Goal: Task Accomplishment & Management: Manage account settings

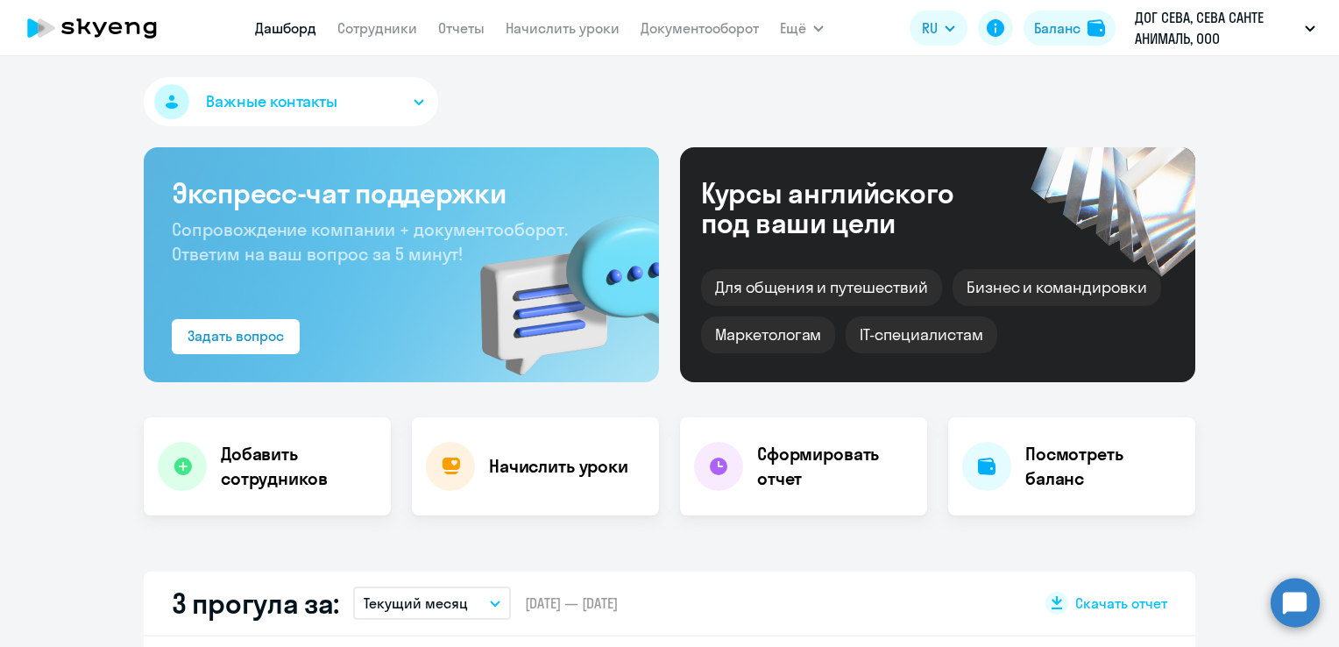
select select "30"
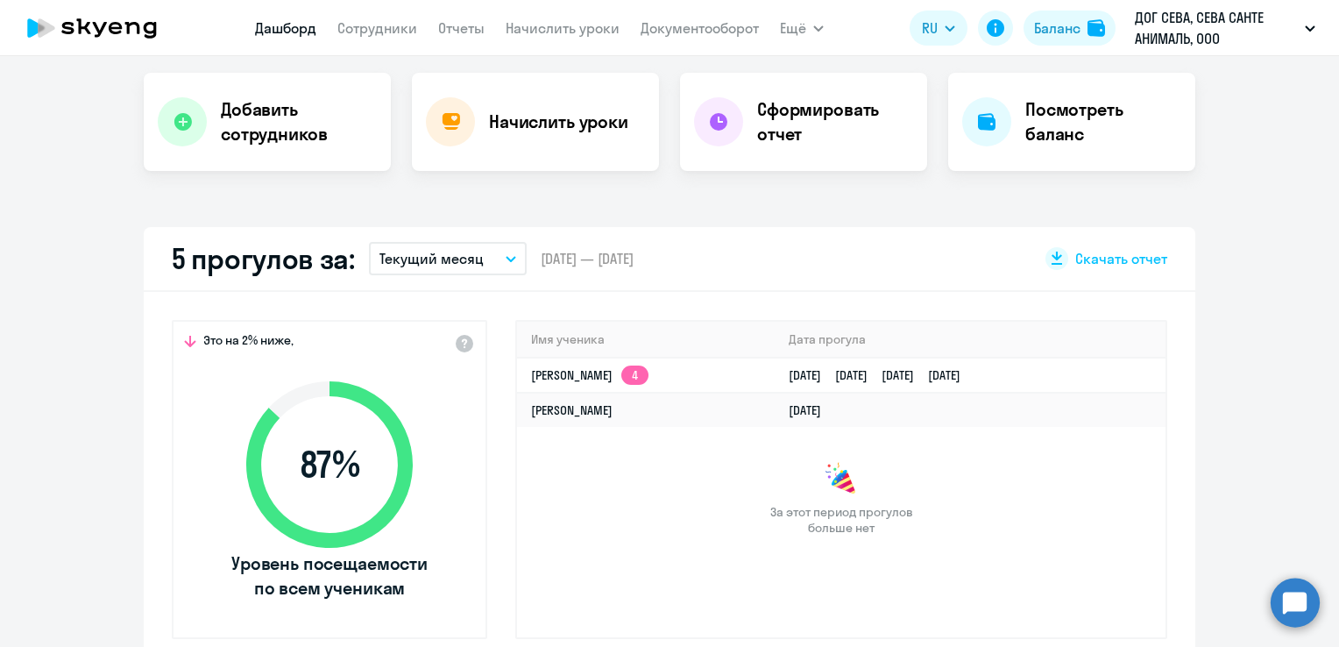
scroll to position [88, 0]
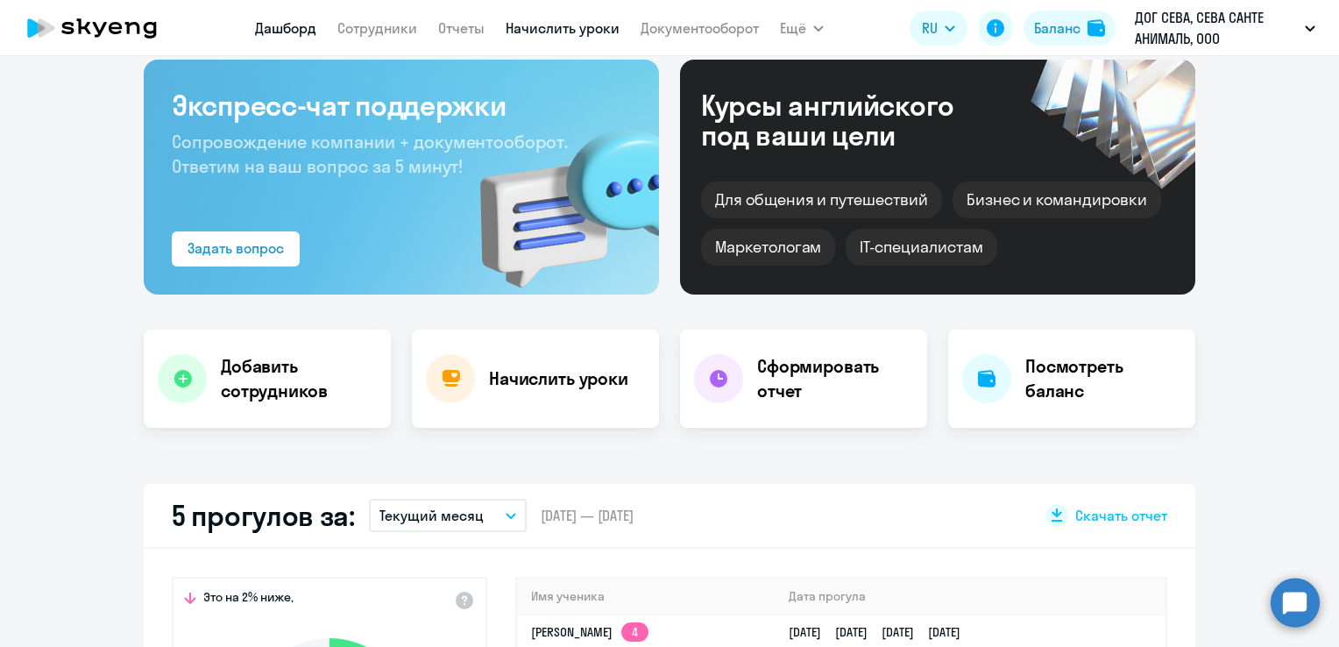
click at [581, 36] on link "Начислить уроки" at bounding box center [563, 28] width 114 height 18
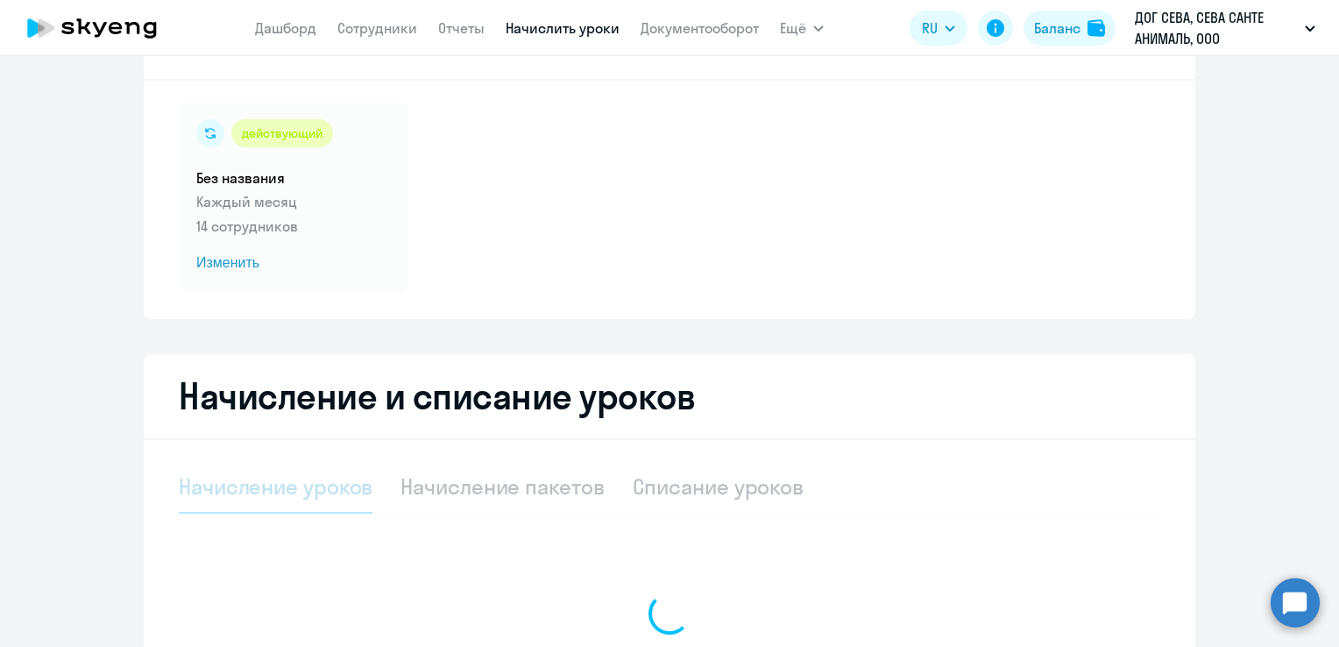
select select "10"
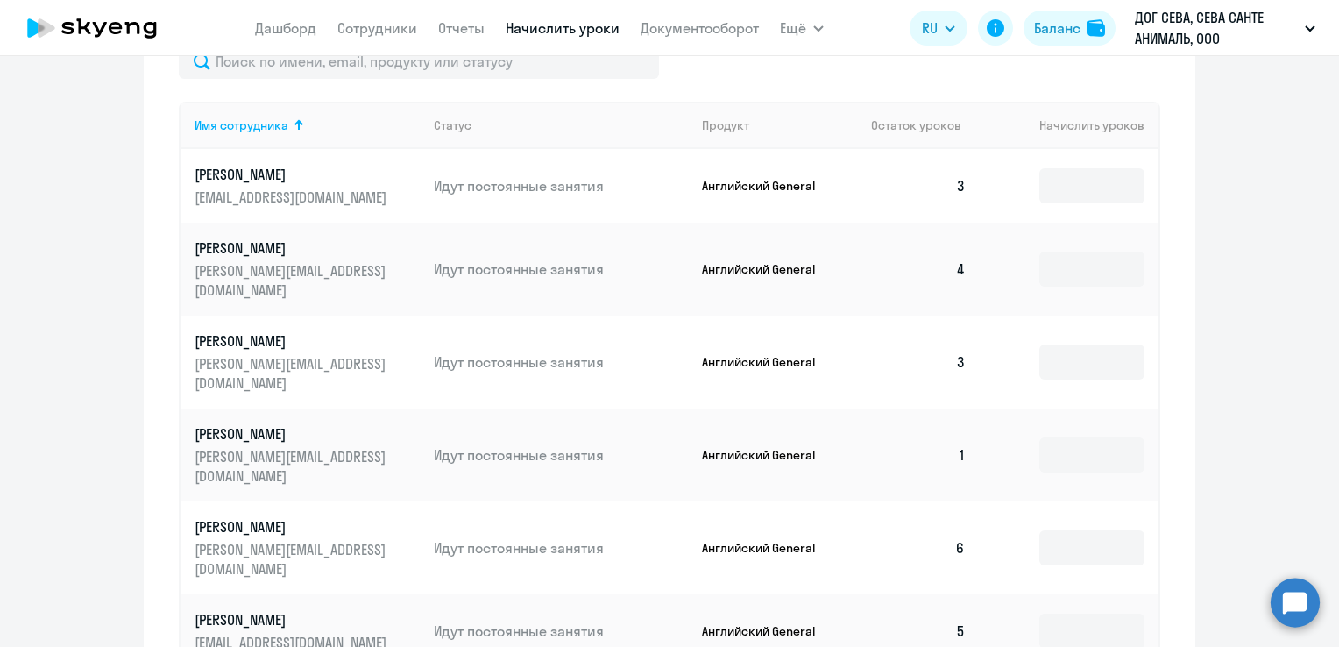
scroll to position [701, 0]
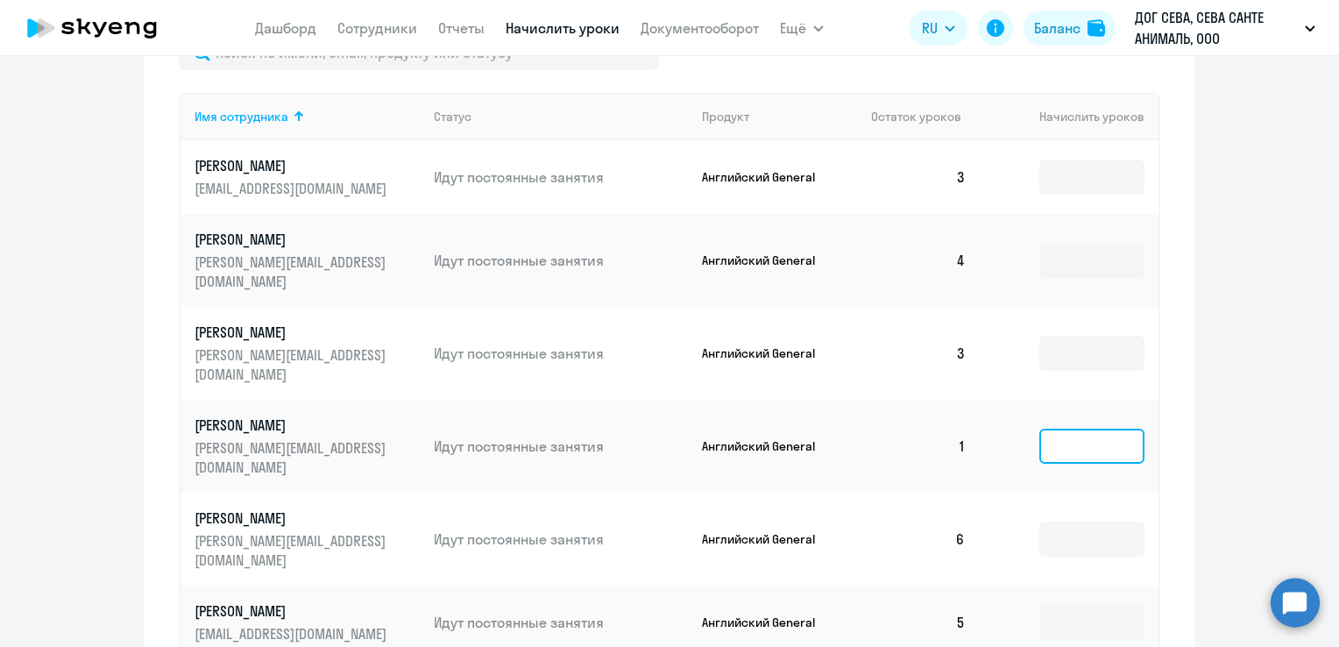
click at [1048, 429] on input at bounding box center [1091, 446] width 105 height 35
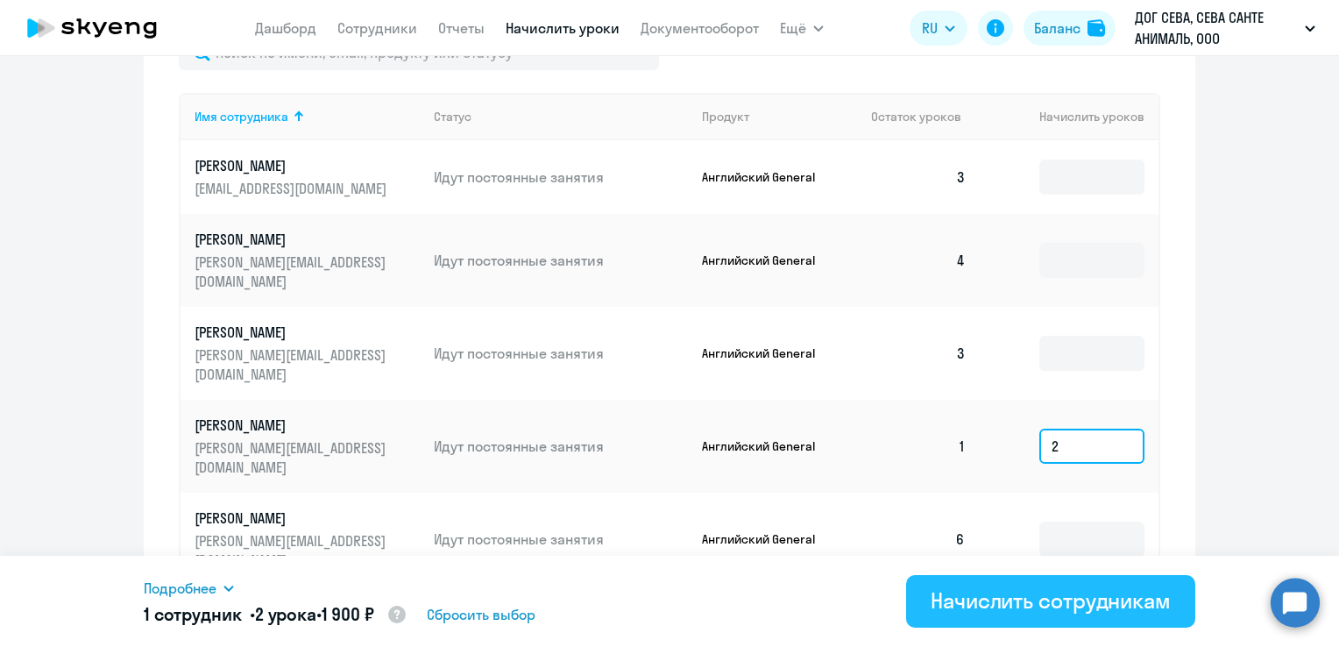
type input "2"
click at [1075, 593] on div "Начислить сотрудникам" at bounding box center [1051, 600] width 240 height 28
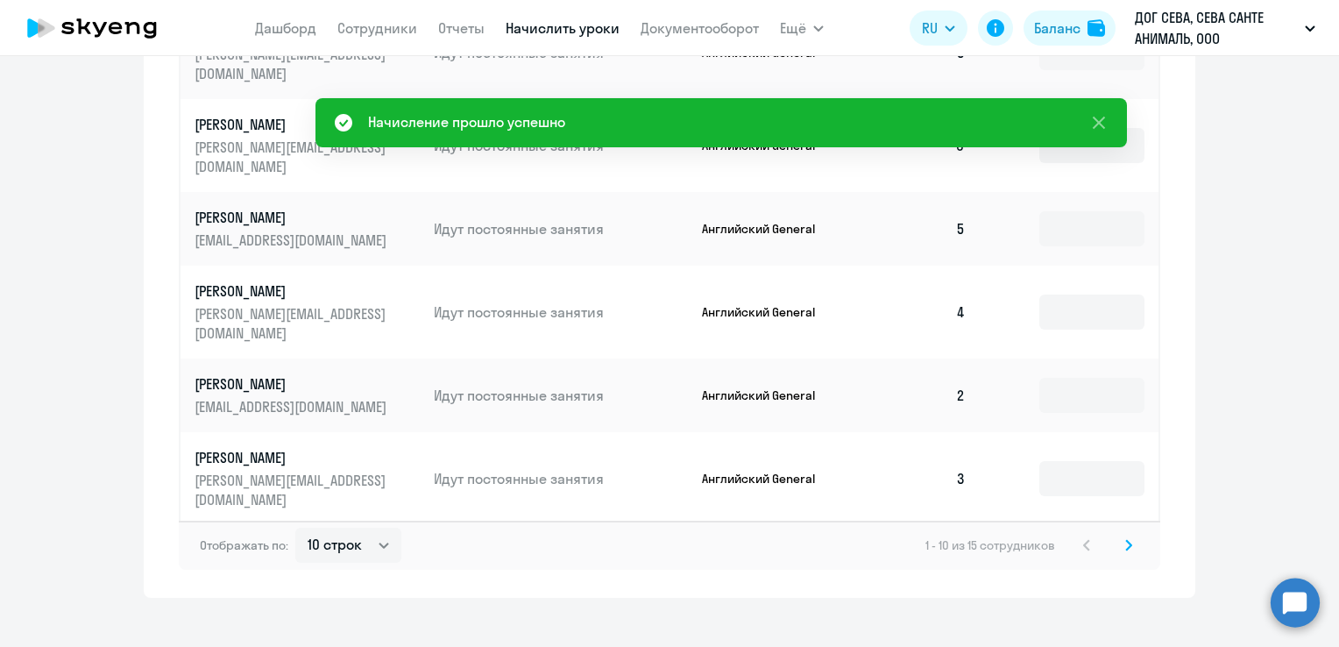
scroll to position [1094, 0]
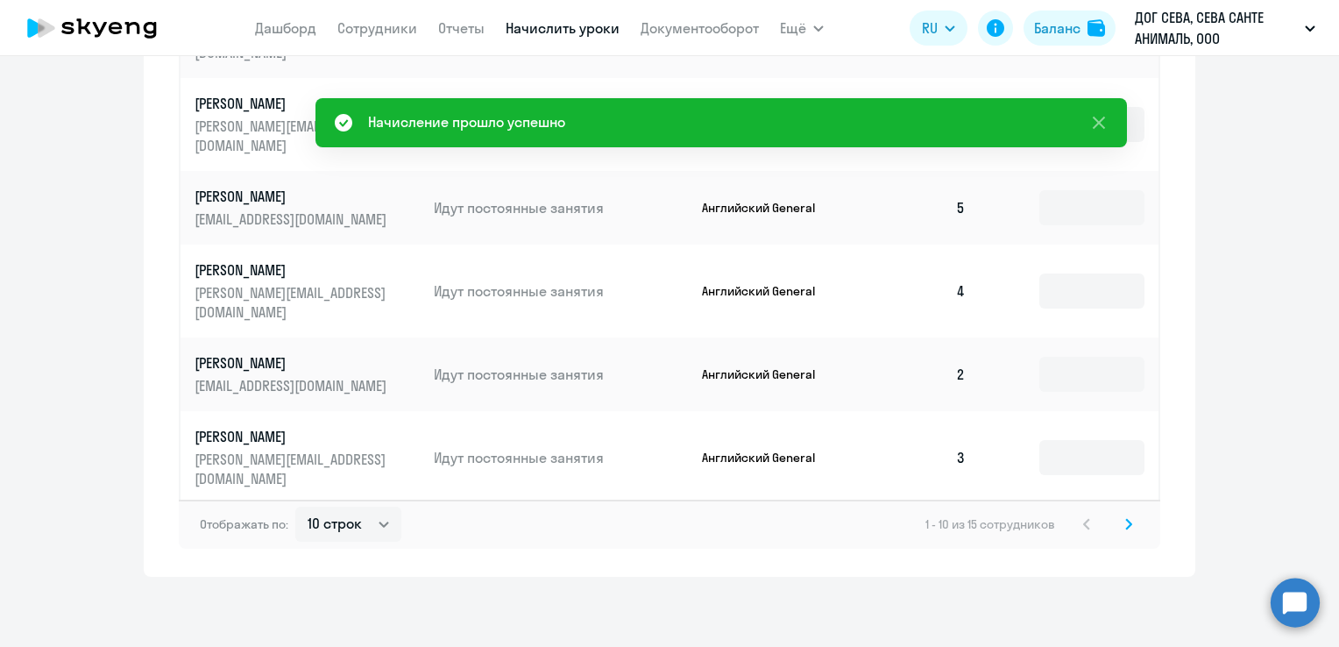
click at [1125, 525] on icon at bounding box center [1128, 524] width 7 height 12
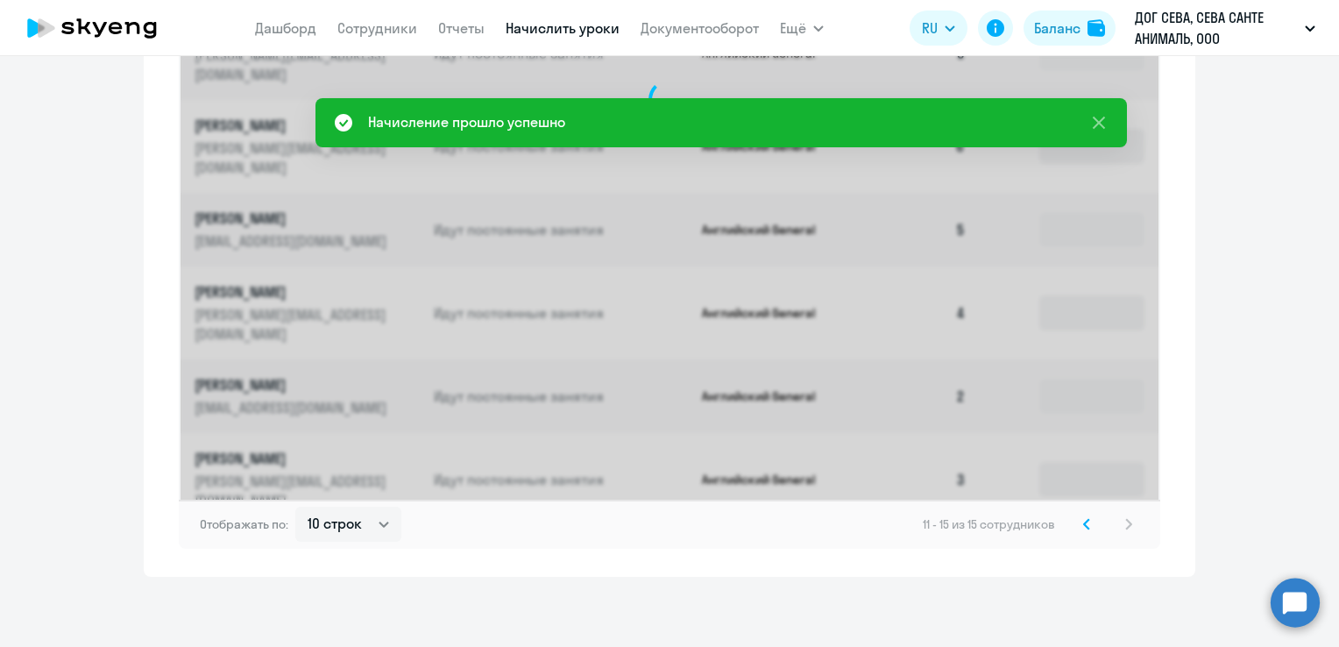
scroll to position [729, 0]
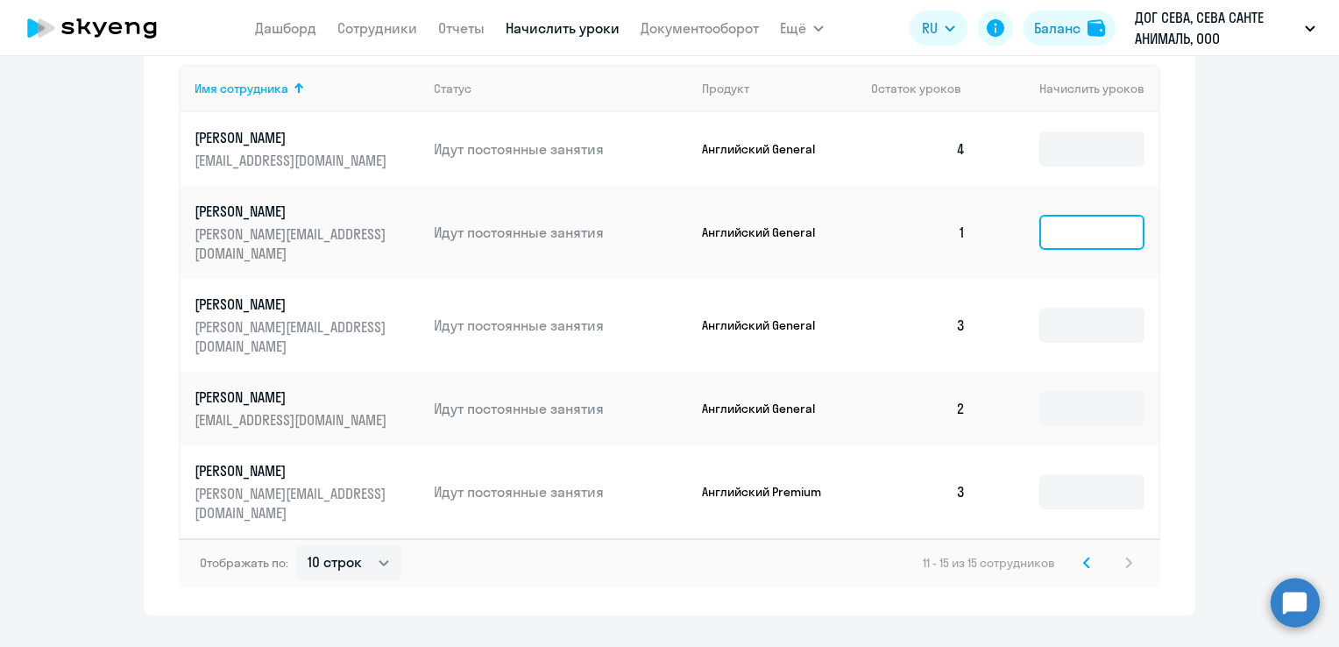
click at [1054, 230] on input at bounding box center [1091, 232] width 105 height 35
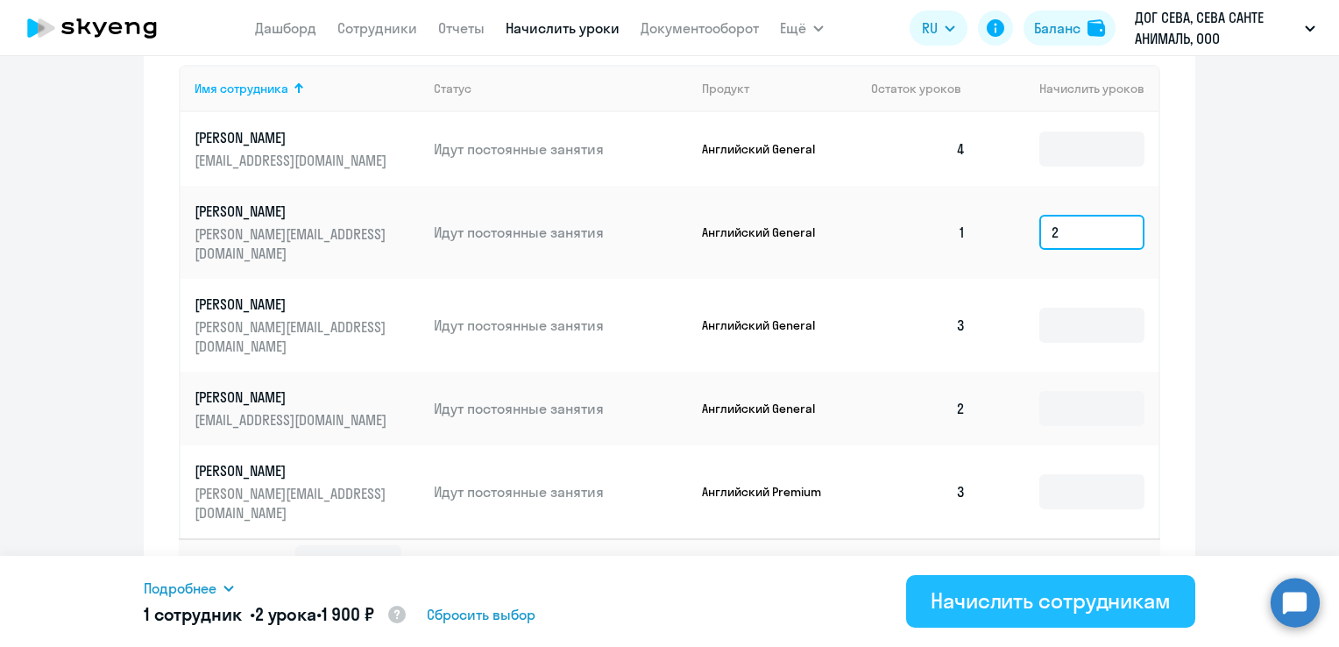
type input "2"
click at [1094, 598] on div "Начислить сотрудникам" at bounding box center [1051, 600] width 240 height 28
